Goal: Check status: Check status

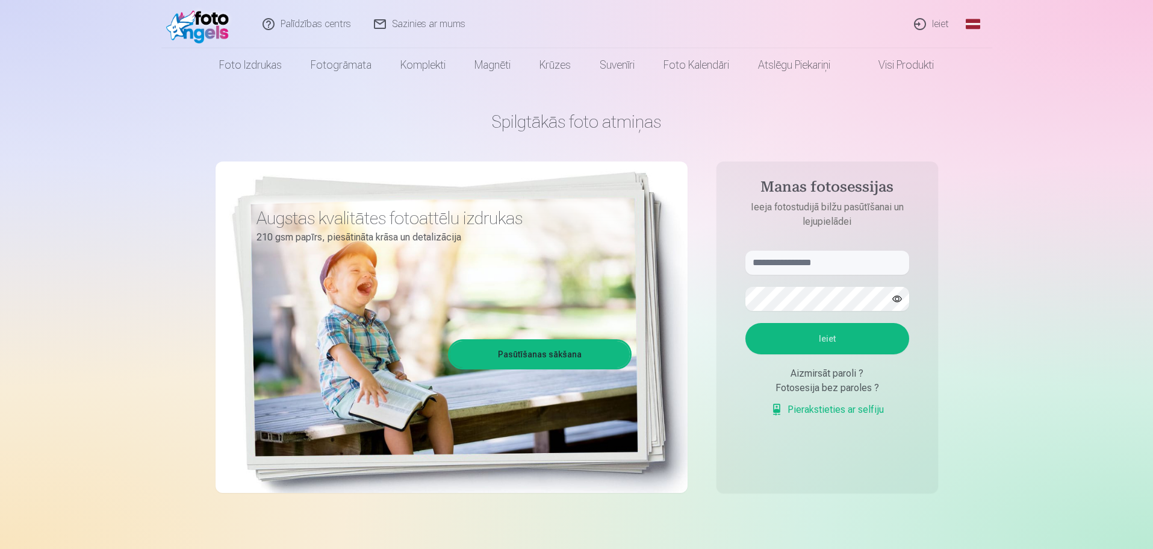
click at [943, 25] on link "Ieiet" at bounding box center [932, 24] width 58 height 48
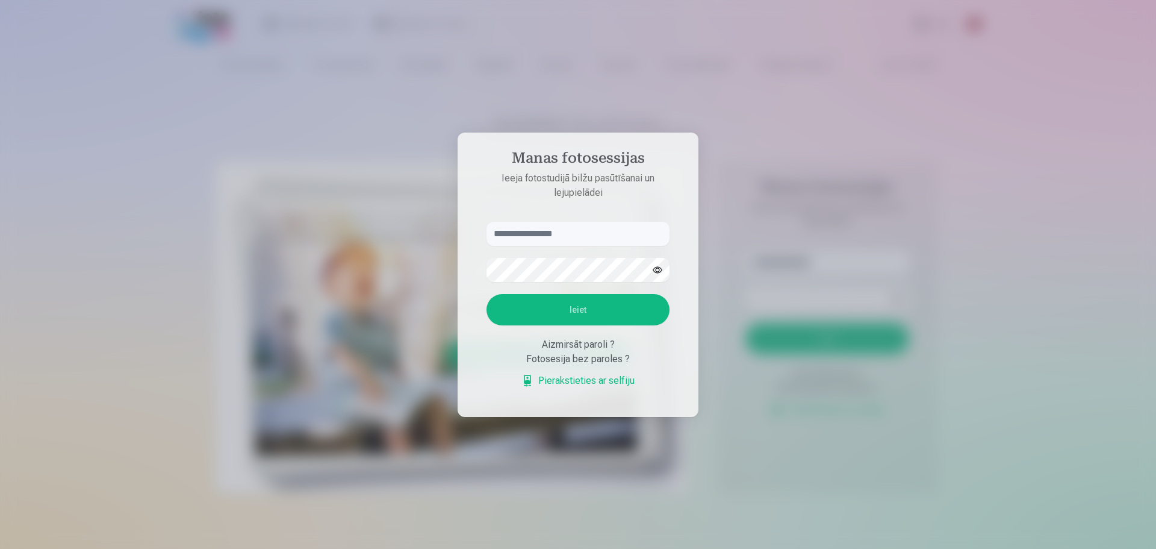
click at [581, 239] on input "text" at bounding box center [578, 234] width 183 height 24
click at [581, 235] on input "text" at bounding box center [578, 234] width 183 height 24
type input "**********"
click at [654, 270] on button "button" at bounding box center [657, 269] width 23 height 23
click at [656, 272] on button "button" at bounding box center [657, 269] width 23 height 23
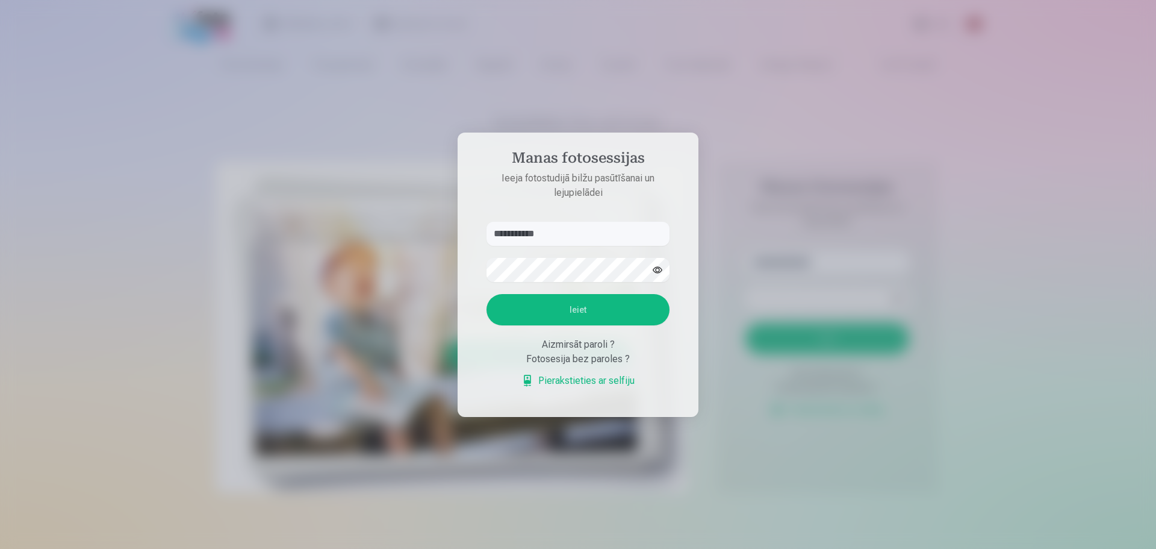
click at [578, 315] on button "Ieiet" at bounding box center [578, 309] width 183 height 31
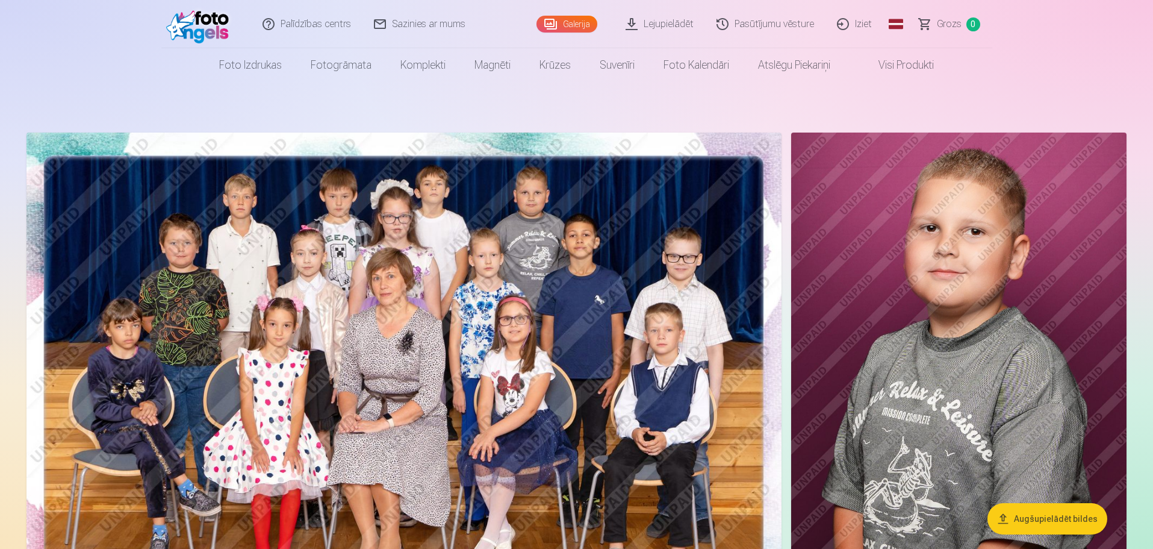
click at [951, 25] on span "Grozs" at bounding box center [949, 24] width 25 height 14
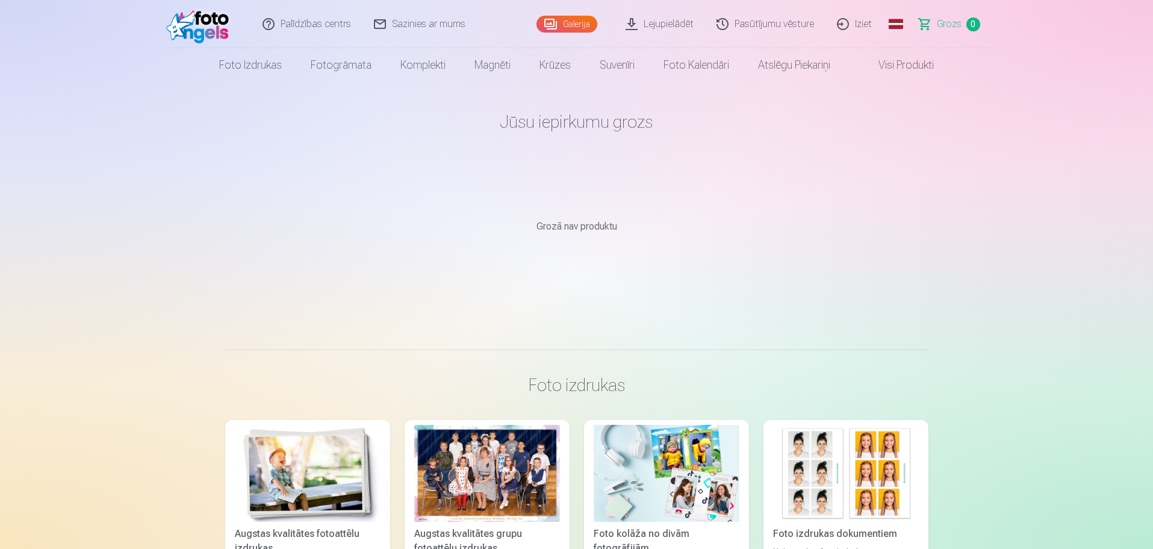
click at [789, 21] on link "Pasūtījumu vēsture" at bounding box center [766, 24] width 120 height 48
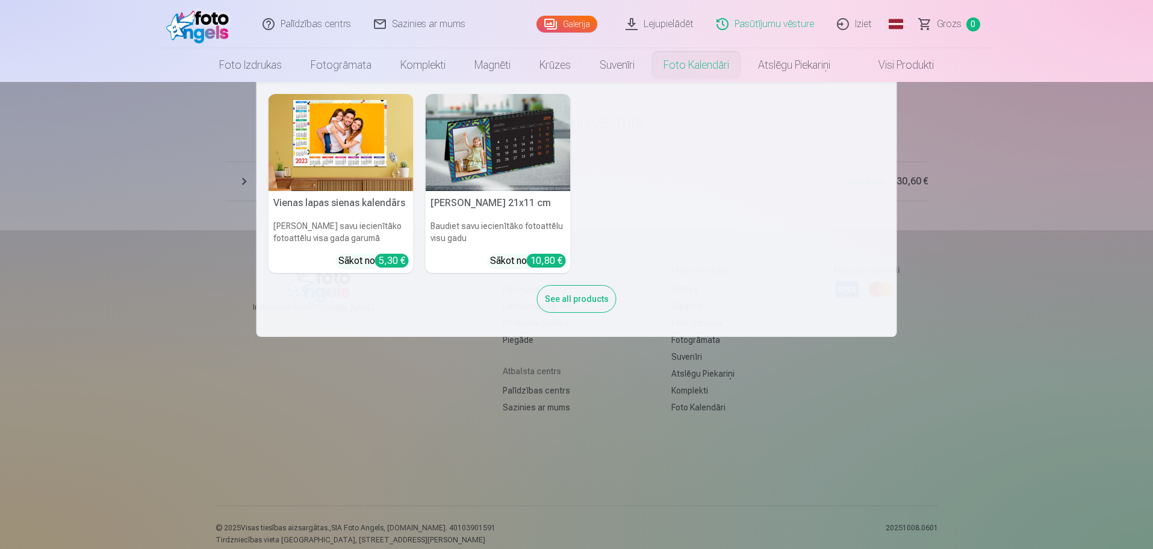
click at [1016, 132] on nav "Vienas lapas sienas [PERSON_NAME] savu iecienītāko fotoattēlu visa gada garumā …" at bounding box center [576, 209] width 1153 height 255
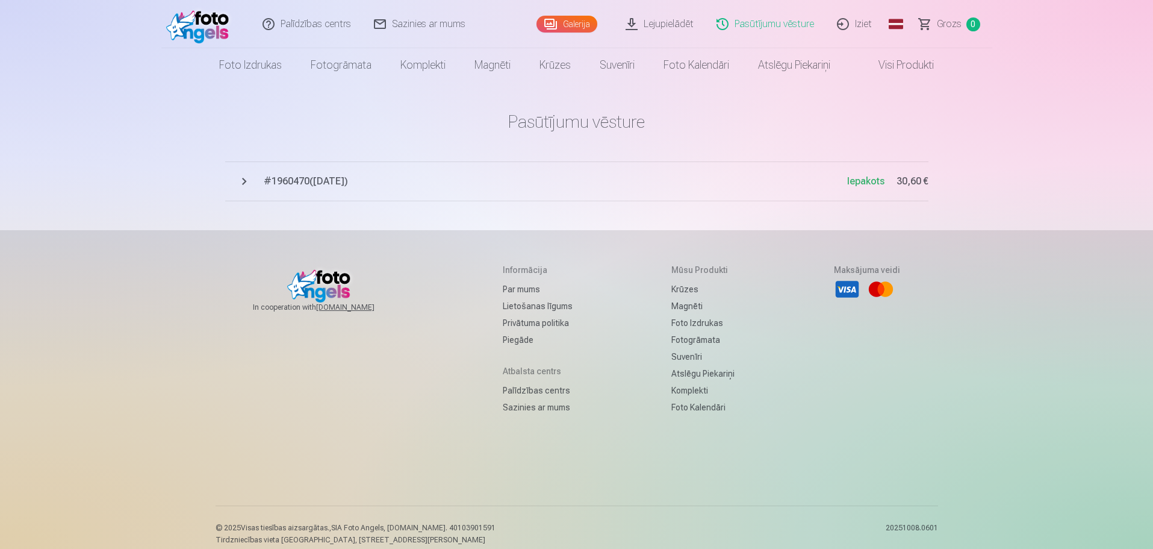
click at [871, 179] on span "Iepakots" at bounding box center [865, 180] width 37 height 11
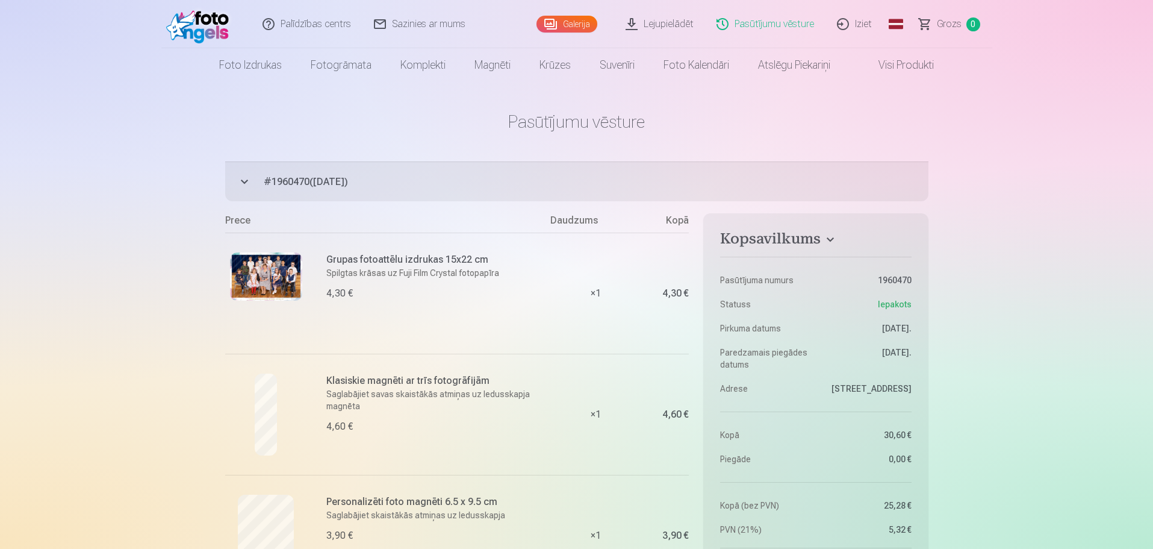
click at [428, 25] on link "Sazinies ar mums" at bounding box center [420, 24] width 114 height 48
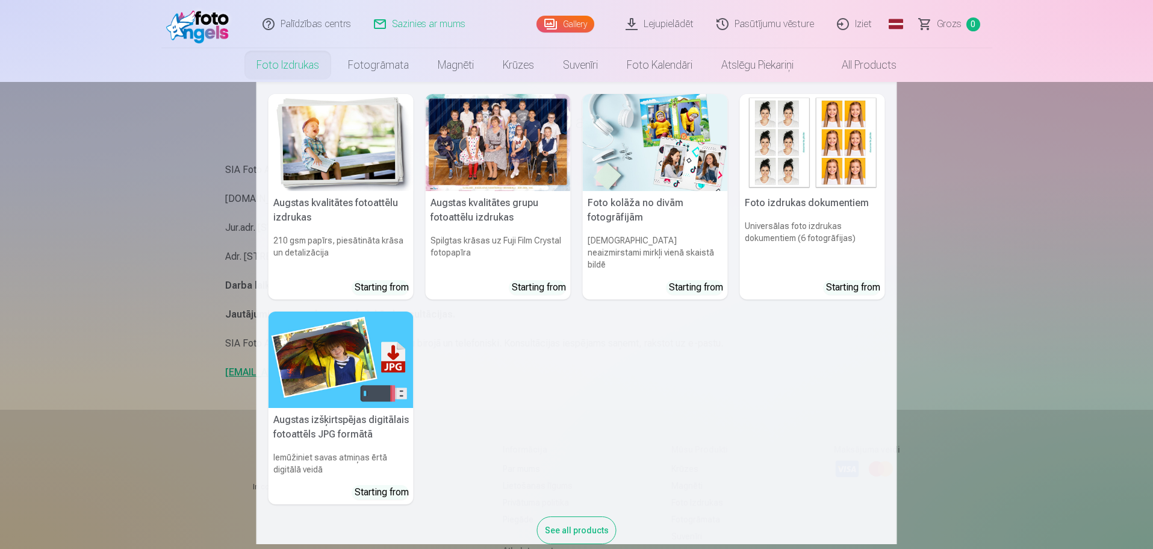
click at [1136, 229] on nav "Augstas kvalitātes fotoattēlu izdrukas 210 gsm papīrs, piesātināta krāsa un det…" at bounding box center [576, 313] width 1153 height 462
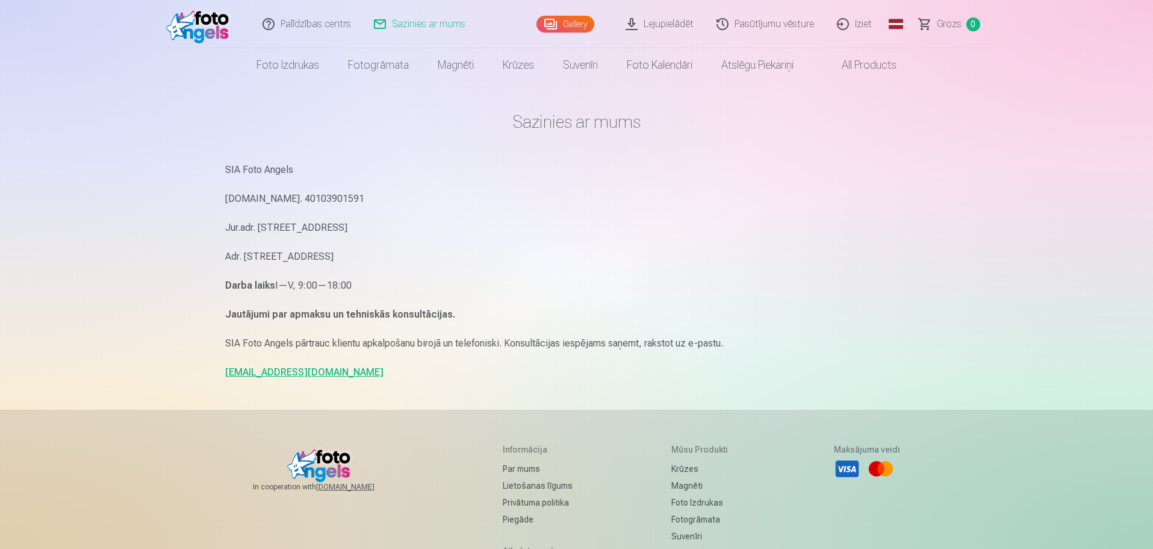
click at [259, 374] on link "info@fotoangels.lv" at bounding box center [304, 371] width 158 height 11
drag, startPoint x: 312, startPoint y: 373, endPoint x: 226, endPoint y: 375, distance: 86.1
click at [226, 375] on p "info@fotoangels.lv" at bounding box center [576, 372] width 703 height 17
copy link "info@fotoangels.lv"
click at [768, 23] on link "Pasūtījumu vēsture" at bounding box center [766, 24] width 120 height 48
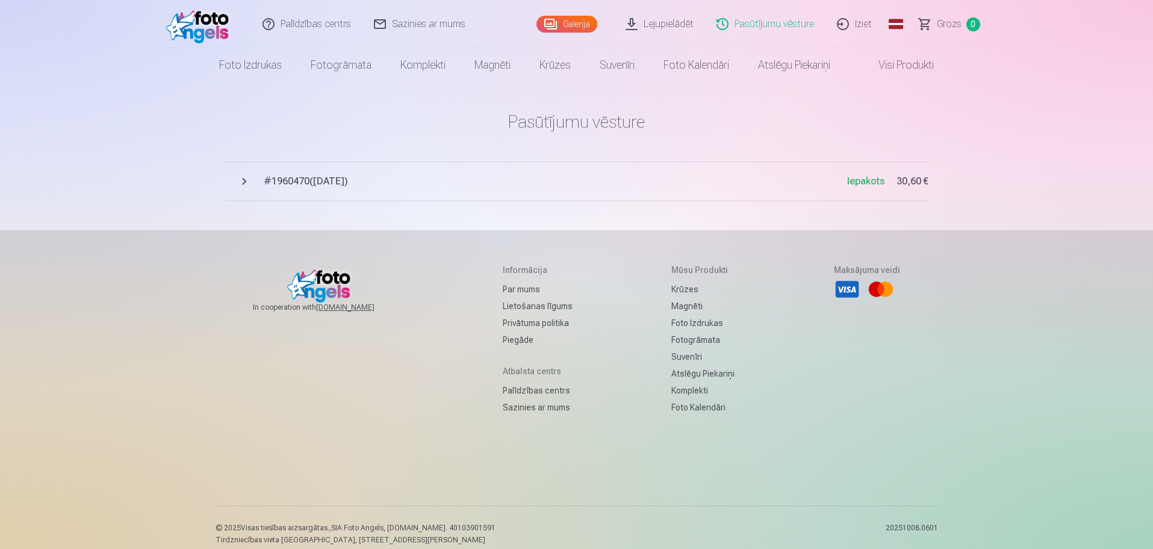
click at [301, 182] on span "# 1960470 ( 15.09.2025 )" at bounding box center [556, 181] width 584 height 14
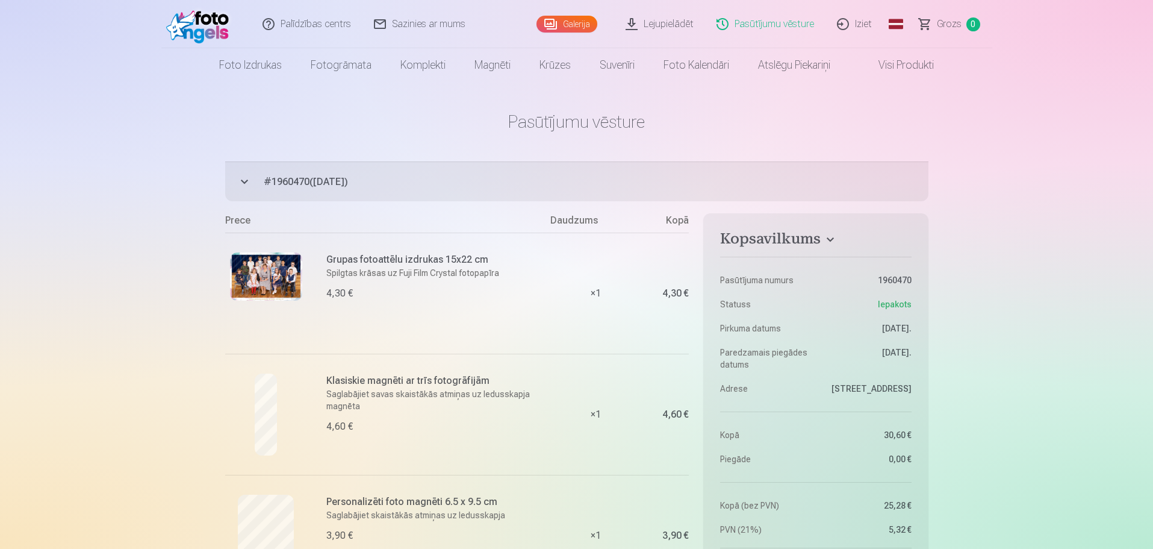
drag, startPoint x: 354, startPoint y: 184, endPoint x: 258, endPoint y: 187, distance: 96.4
click at [258, 187] on button "# 1960470 ( [DATE] ) Iepakots 30,60 €" at bounding box center [576, 181] width 703 height 40
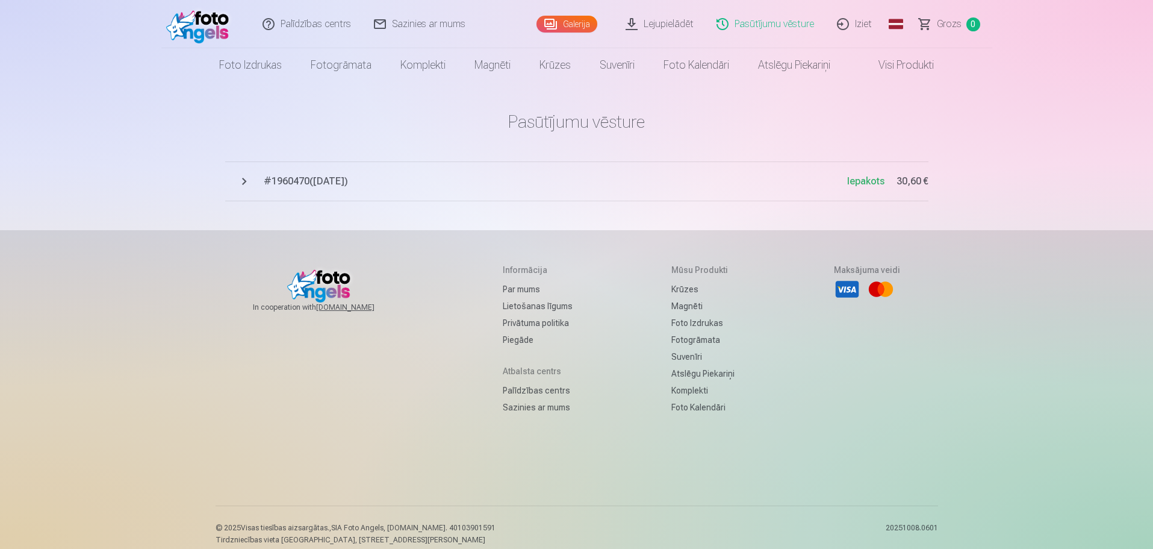
drag, startPoint x: 261, startPoint y: 179, endPoint x: 303, endPoint y: 183, distance: 42.3
click at [303, 183] on button "# 1960470 ( [DATE] ) Iepakots 30,60 €" at bounding box center [576, 181] width 703 height 40
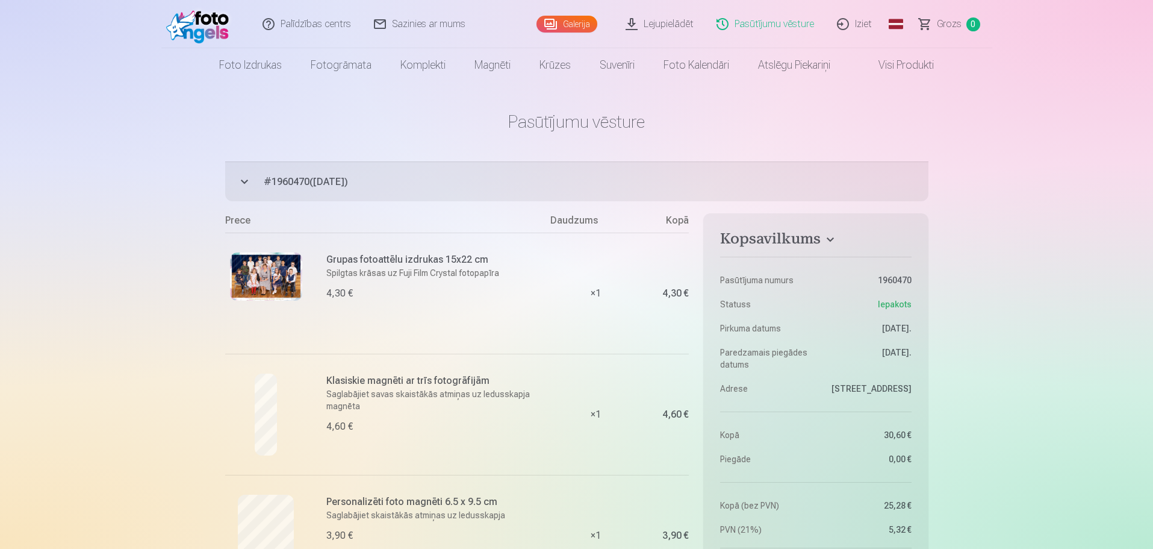
click at [268, 179] on span "# 1960470 ( 15.09.2025 )" at bounding box center [596, 182] width 665 height 14
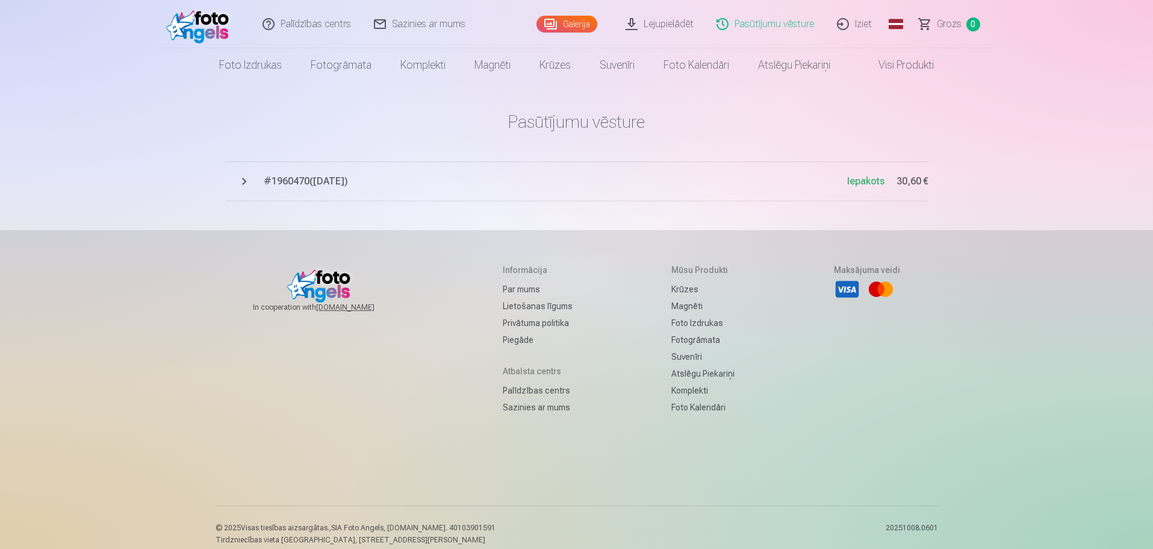
click at [269, 180] on span "# 1960470 ( 15.09.2025 )" at bounding box center [556, 181] width 584 height 14
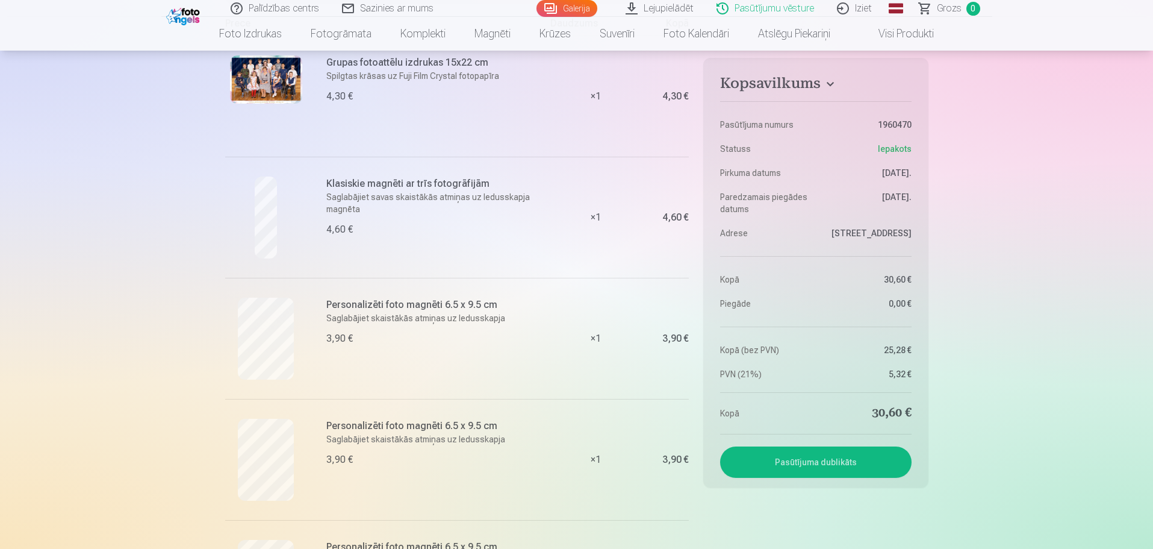
scroll to position [301, 0]
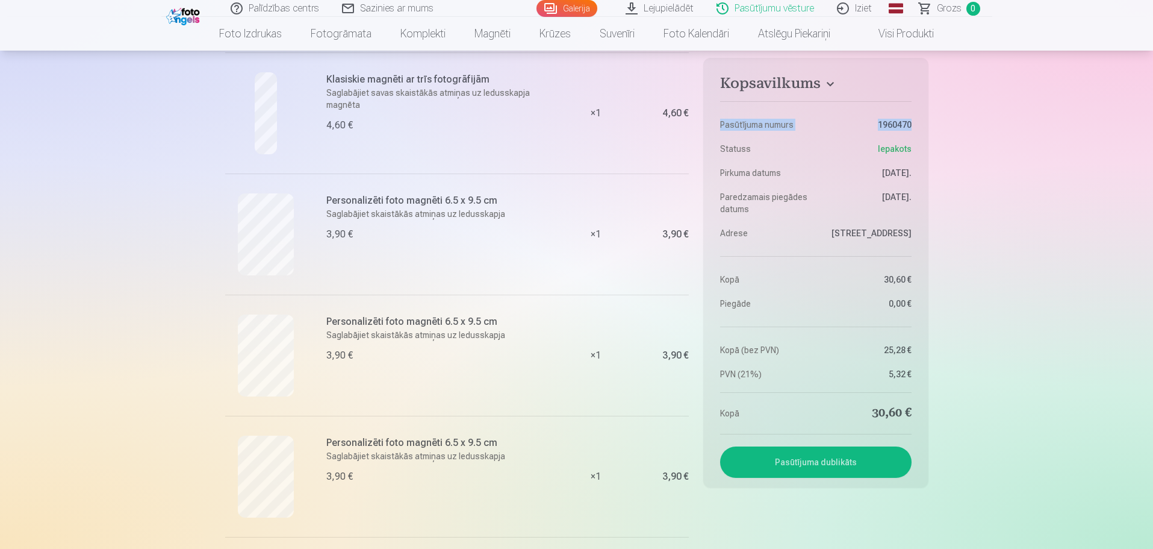
drag, startPoint x: 721, startPoint y: 126, endPoint x: 917, endPoint y: 125, distance: 195.7
click at [917, 125] on aside "Kopsavilkums Pasūtījuma numurs 1960470 Statuss Iepakots Pirkuma datums 15.09.20…" at bounding box center [815, 272] width 225 height 429
copy dl "Pasūtījuma numurs 1960470"
click at [225, 364] on div at bounding box center [266, 355] width 82 height 82
drag, startPoint x: 722, startPoint y: 123, endPoint x: 920, endPoint y: 120, distance: 197.5
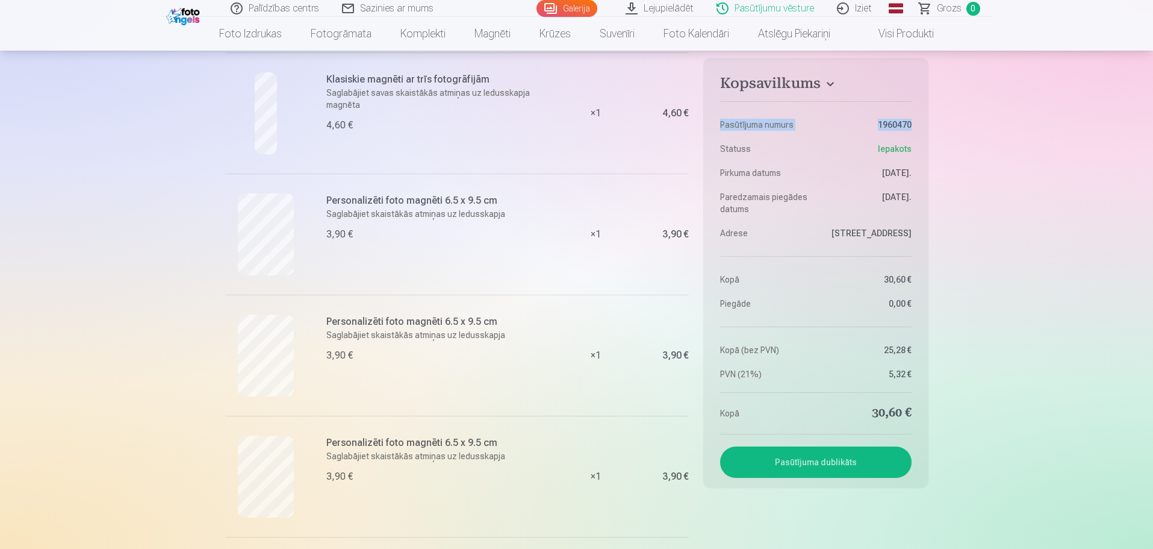
click at [920, 120] on aside "Kopsavilkums Pasūtījuma numurs 1960470 Statuss Iepakots Pirkuma datums 15.09.20…" at bounding box center [815, 272] width 225 height 429
copy dl "Pasūtījuma numurs 1960470"
